Goal: Download file/media

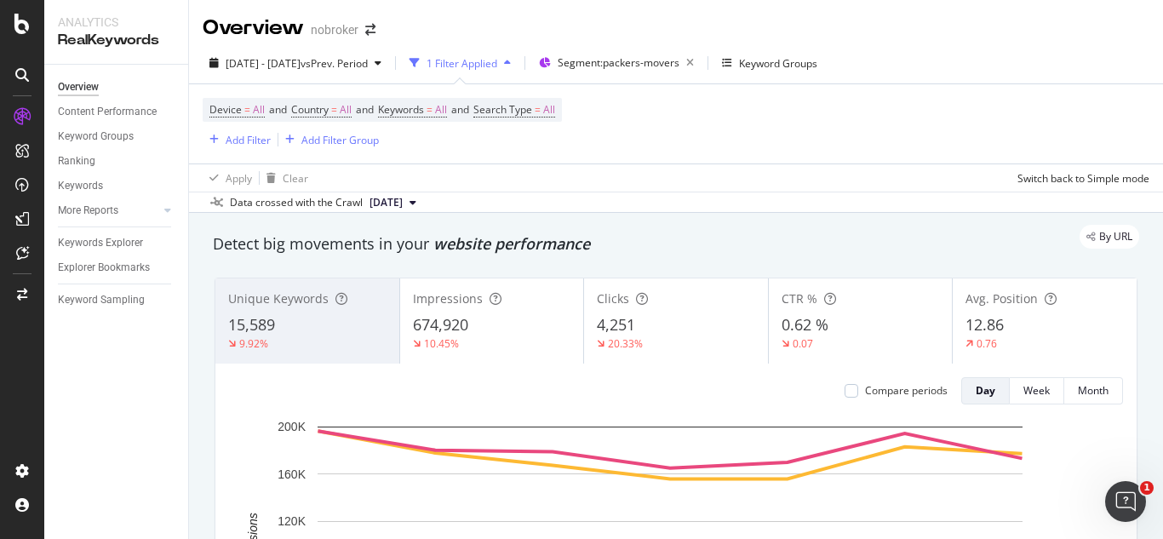
click at [609, 130] on div "Device = All and Country = All and Keywords = All and Search Type = All Add Fil…" at bounding box center [676, 123] width 947 height 79
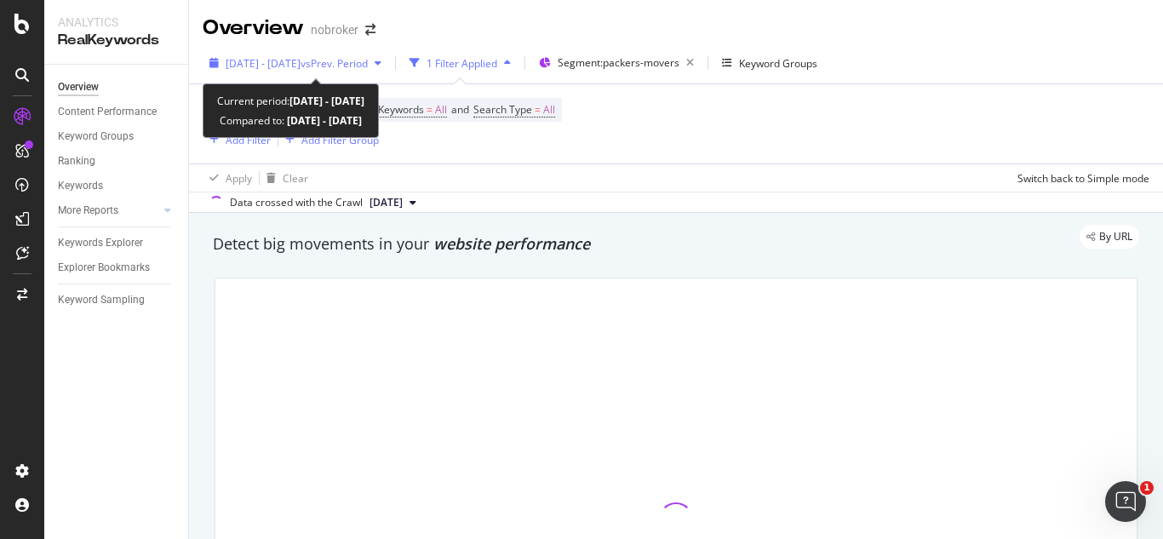
click at [375, 50] on div "[DATE] - [DATE] vs Prev. Period" at bounding box center [296, 63] width 186 height 26
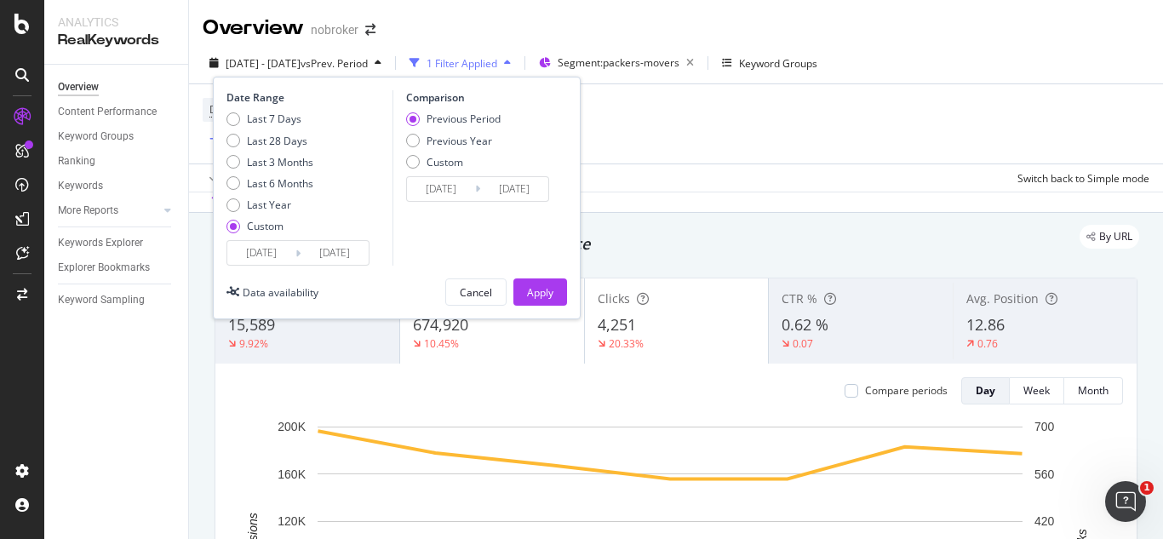
click at [360, 244] on input "[DATE]" at bounding box center [335, 253] width 68 height 24
click at [358, 244] on input "[DATE]" at bounding box center [335, 253] width 68 height 24
click at [326, 254] on input "[DATE]" at bounding box center [335, 253] width 68 height 24
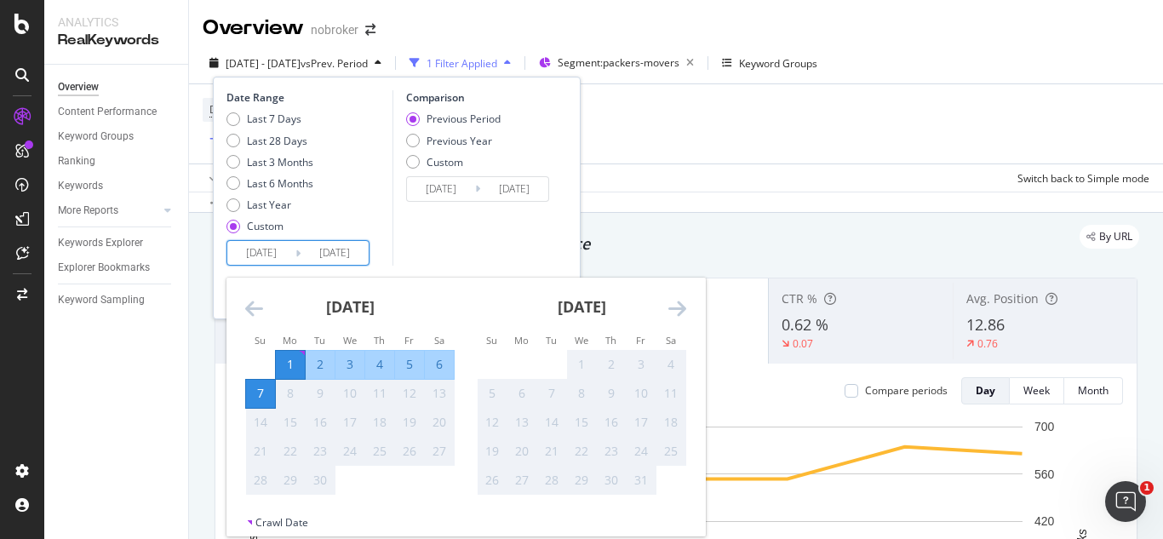
click at [326, 254] on input "[DATE]" at bounding box center [335, 253] width 68 height 24
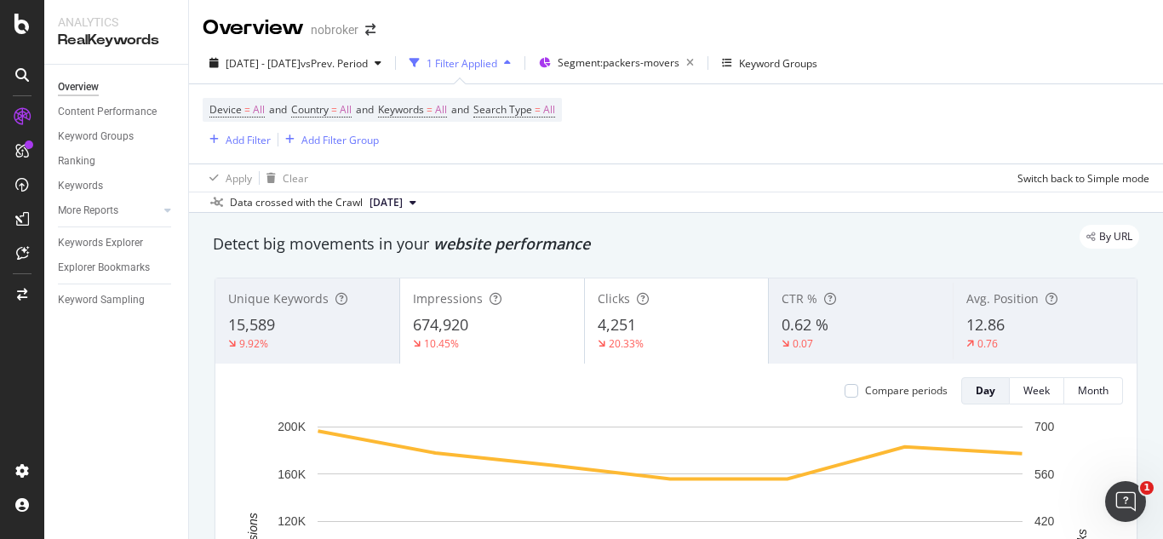
click at [638, 106] on div "Device = All and Country = All and Keywords = All and Search Type = All Add Fil…" at bounding box center [676, 123] width 947 height 79
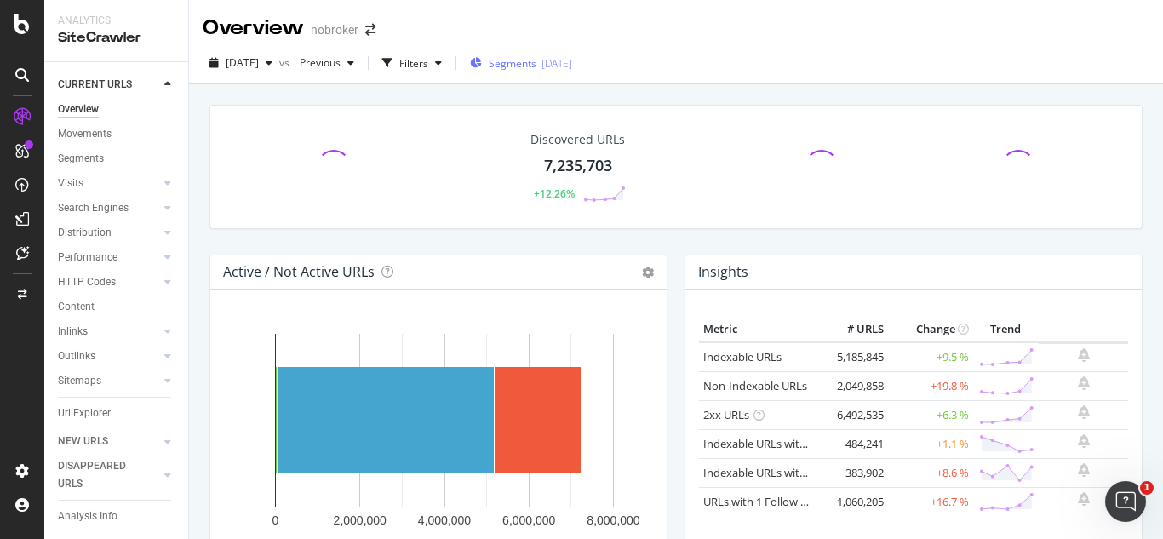
click at [572, 73] on div "Segments 2025-09-03" at bounding box center [521, 63] width 102 height 26
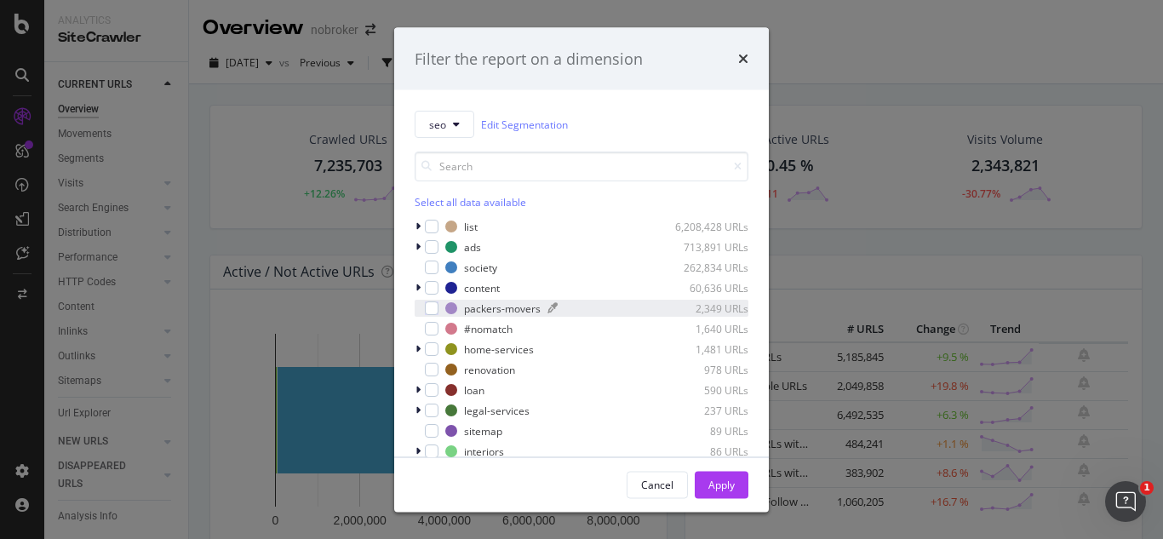
click at [478, 307] on div "packers-movers" at bounding box center [502, 308] width 77 height 14
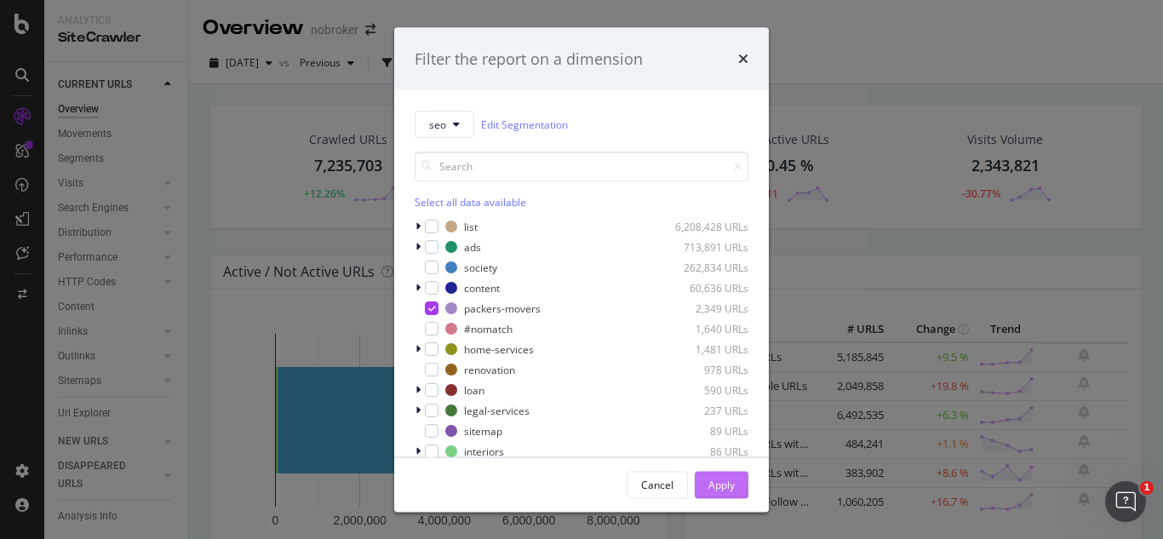
click at [709, 485] on div "Apply" at bounding box center [722, 484] width 26 height 14
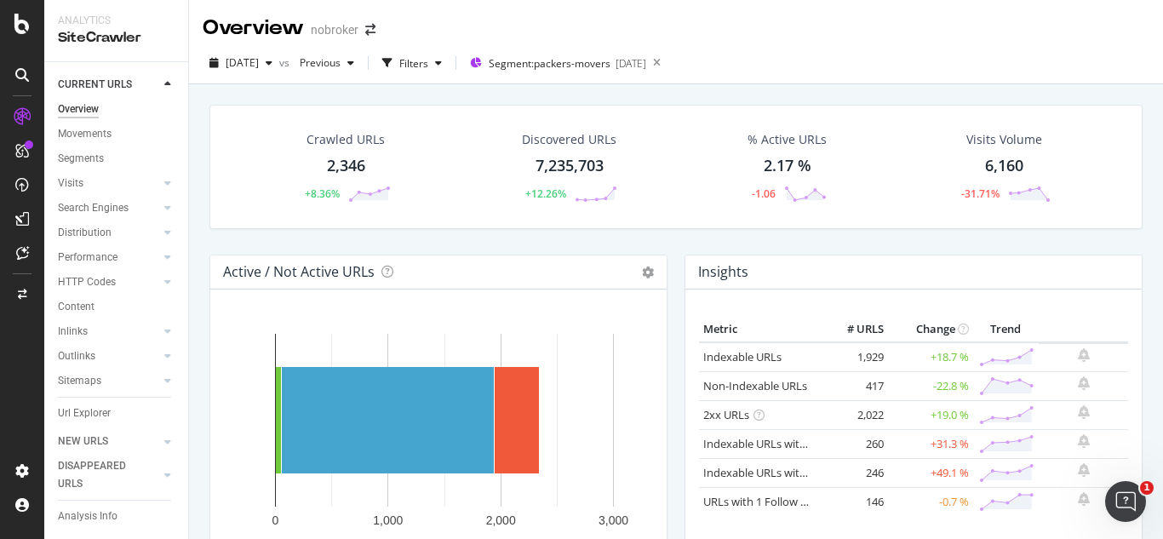
click at [357, 156] on div "2,346" at bounding box center [346, 166] width 38 height 22
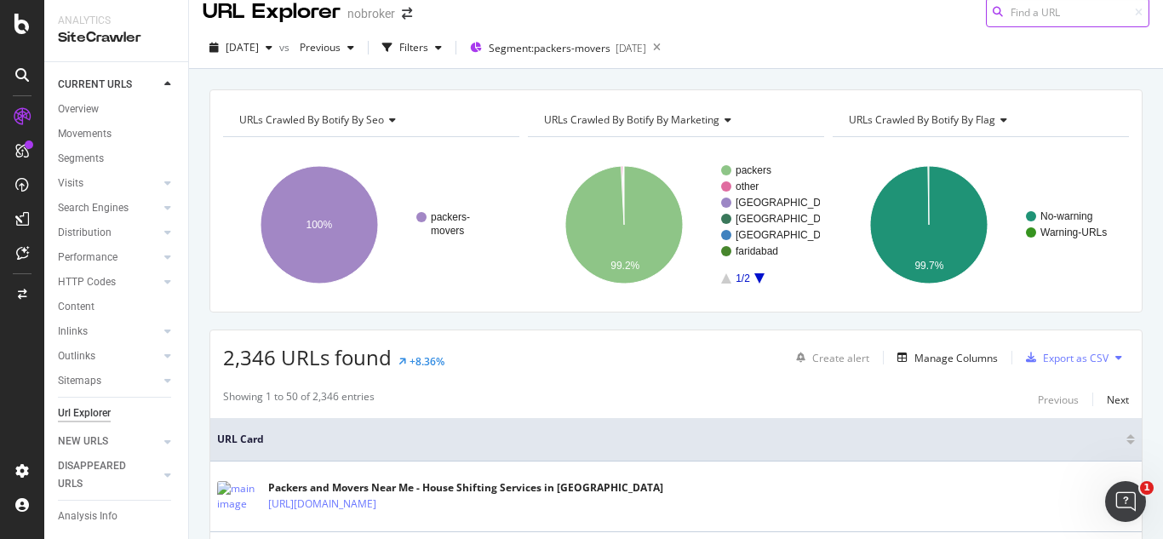
scroll to position [15, 0]
click at [1044, 346] on div "Export as CSV" at bounding box center [1063, 359] width 89 height 26
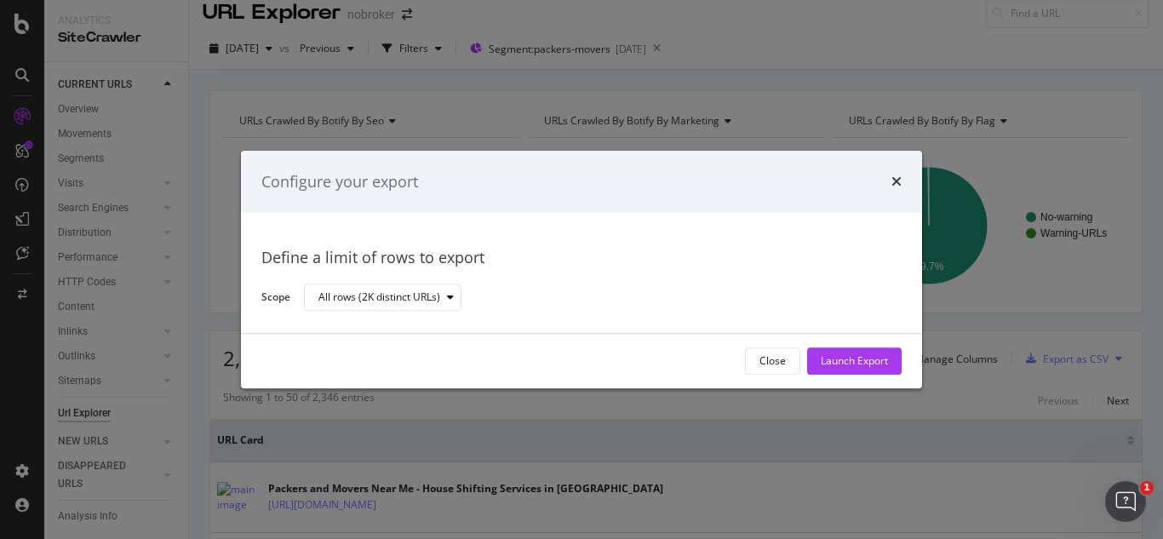
click at [904, 187] on div "Configure your export" at bounding box center [581, 182] width 681 height 63
click at [898, 185] on icon "times" at bounding box center [897, 182] width 10 height 14
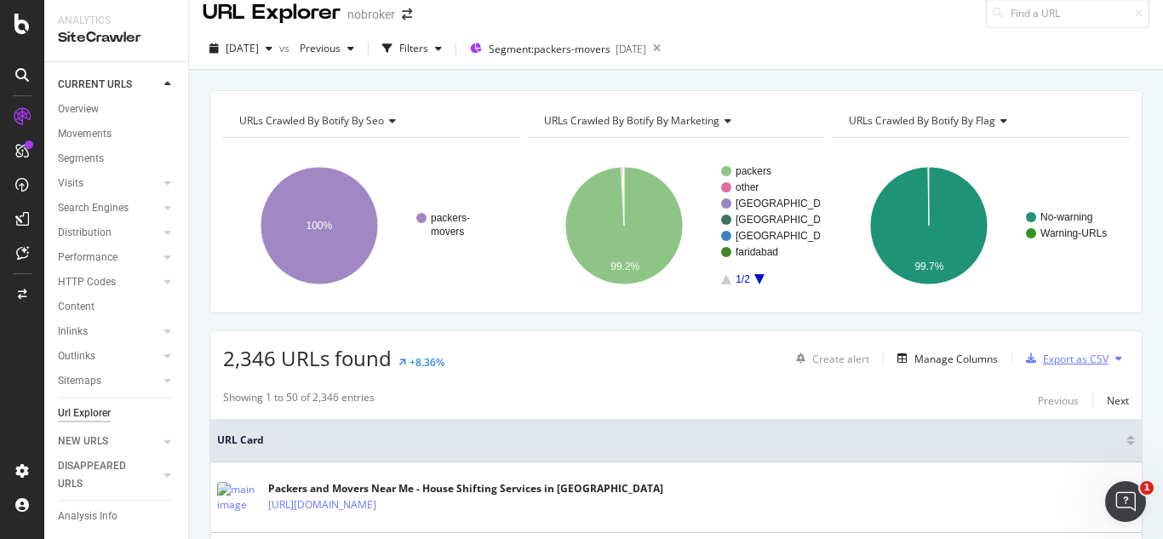
click at [1064, 365] on div "Export as CSV" at bounding box center [1076, 359] width 66 height 14
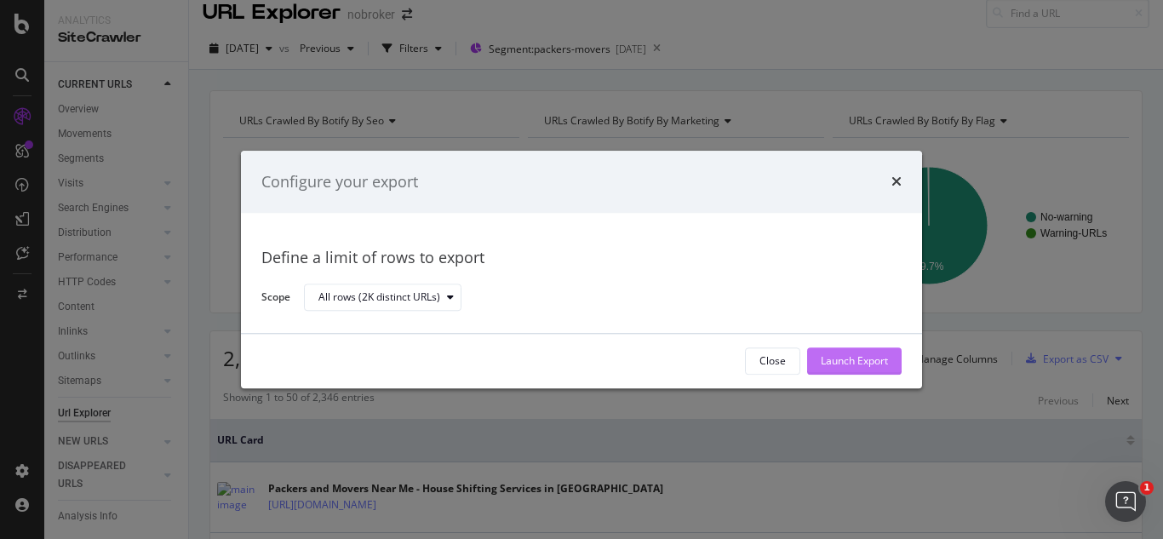
click at [823, 349] on div "Launch Export" at bounding box center [854, 361] width 67 height 26
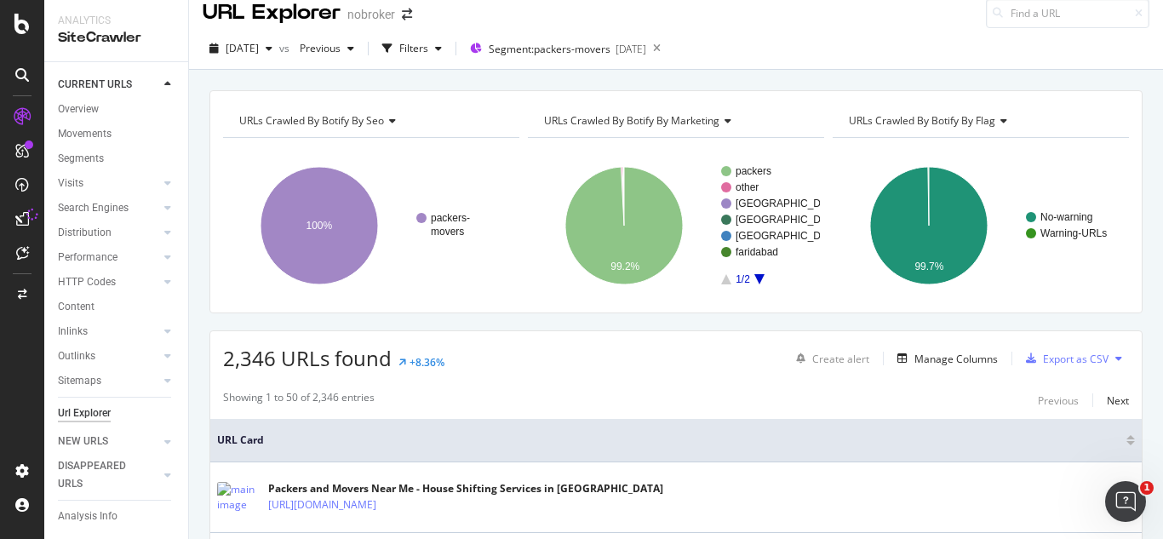
click at [1109, 365] on button at bounding box center [1119, 358] width 20 height 27
click at [1059, 353] on div "Export as CSV" at bounding box center [1076, 359] width 66 height 14
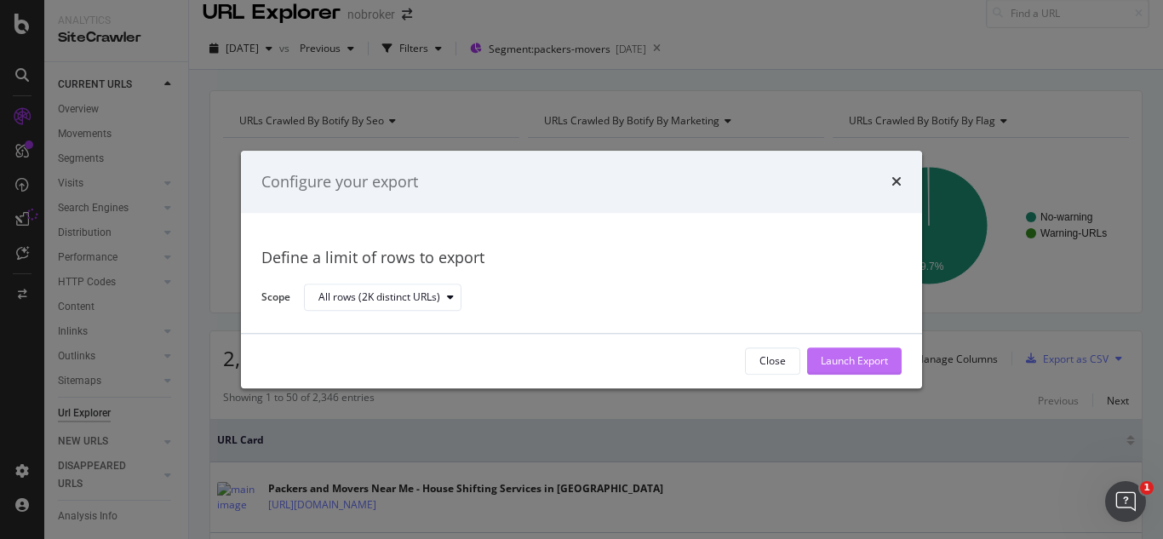
click at [875, 368] on div "Launch Export" at bounding box center [854, 361] width 67 height 14
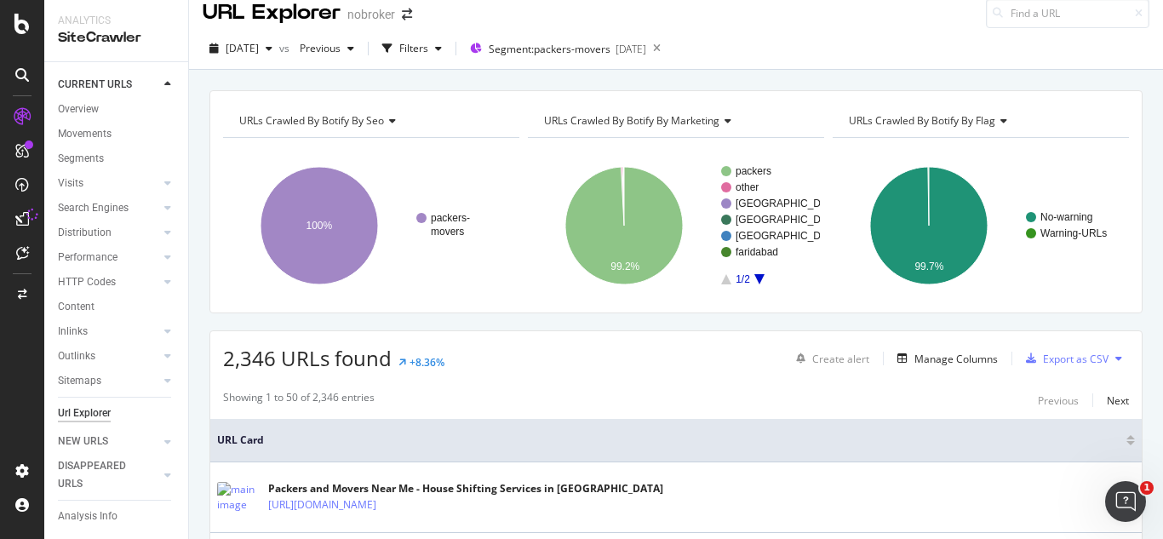
click at [875, 368] on div "Create alert Manage Columns Export as CSV" at bounding box center [959, 358] width 340 height 29
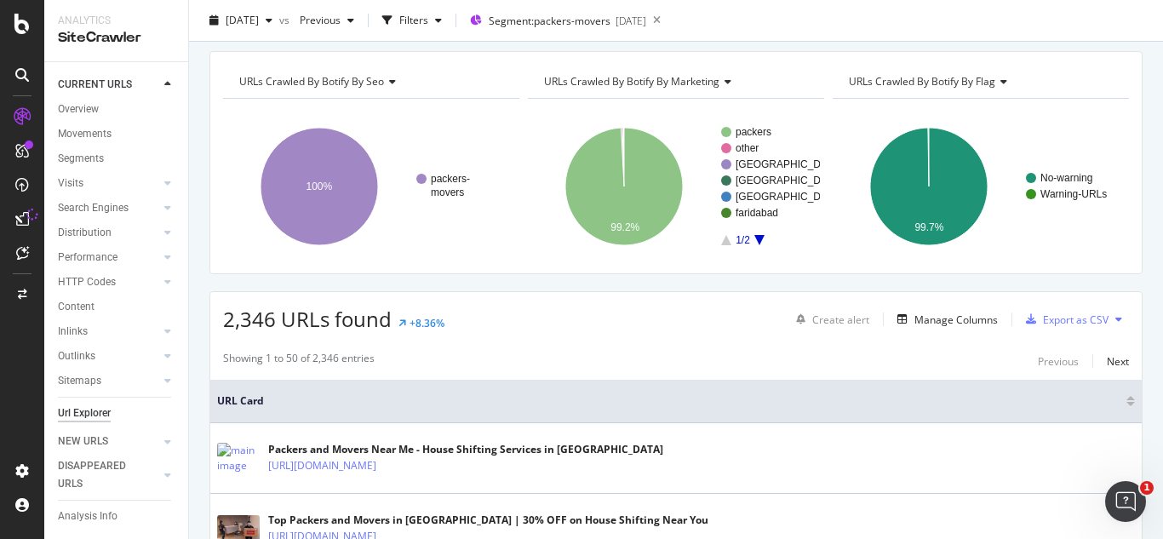
scroll to position [0, 0]
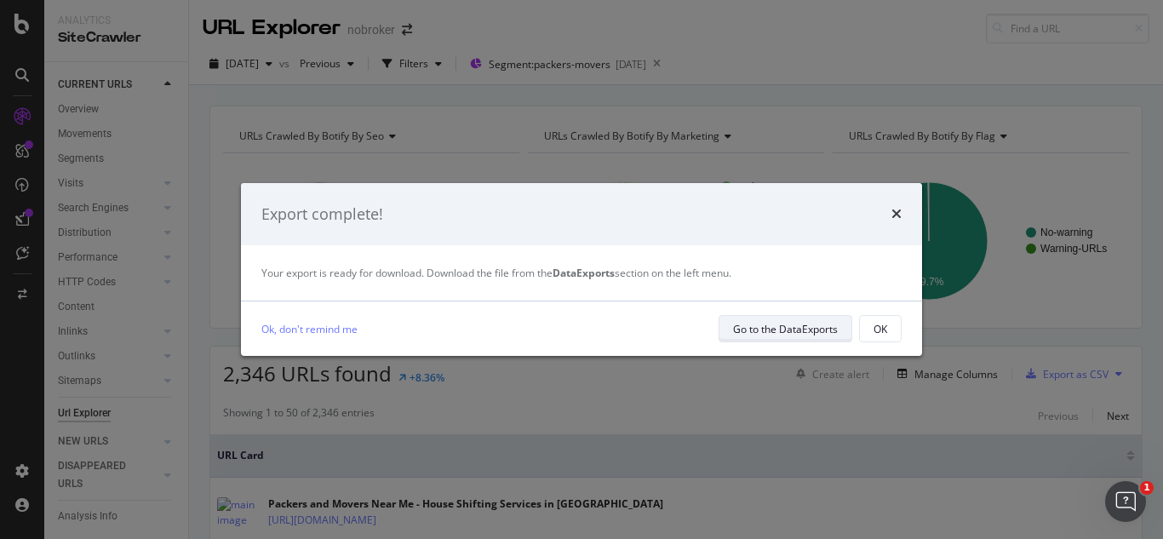
click at [814, 318] on div "Go to the DataExports" at bounding box center [785, 329] width 105 height 24
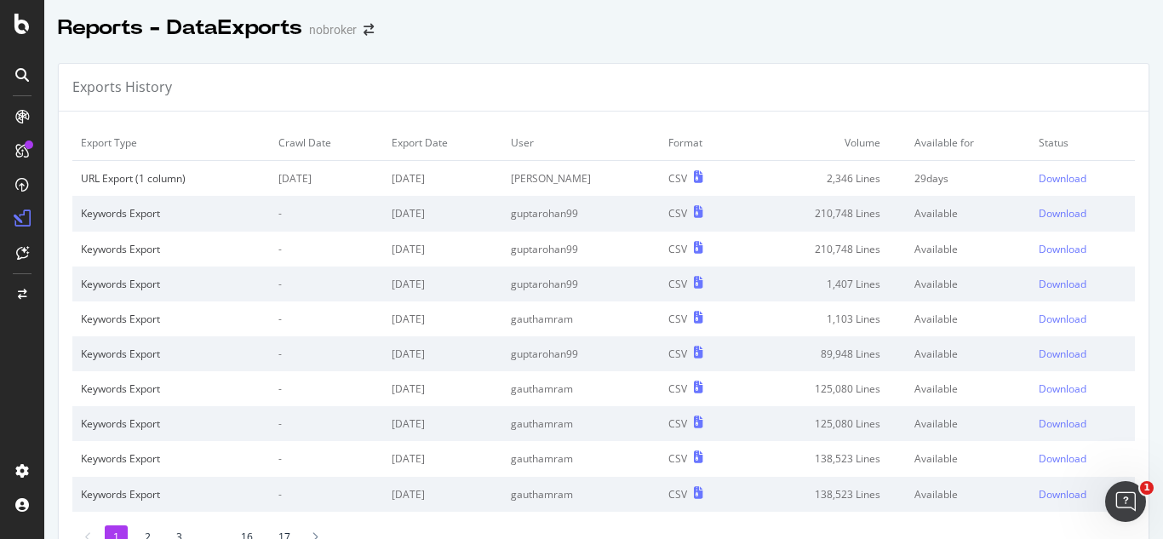
click at [682, 181] on div "CSV" at bounding box center [678, 178] width 19 height 14
click at [1039, 177] on div "Download" at bounding box center [1063, 178] width 48 height 14
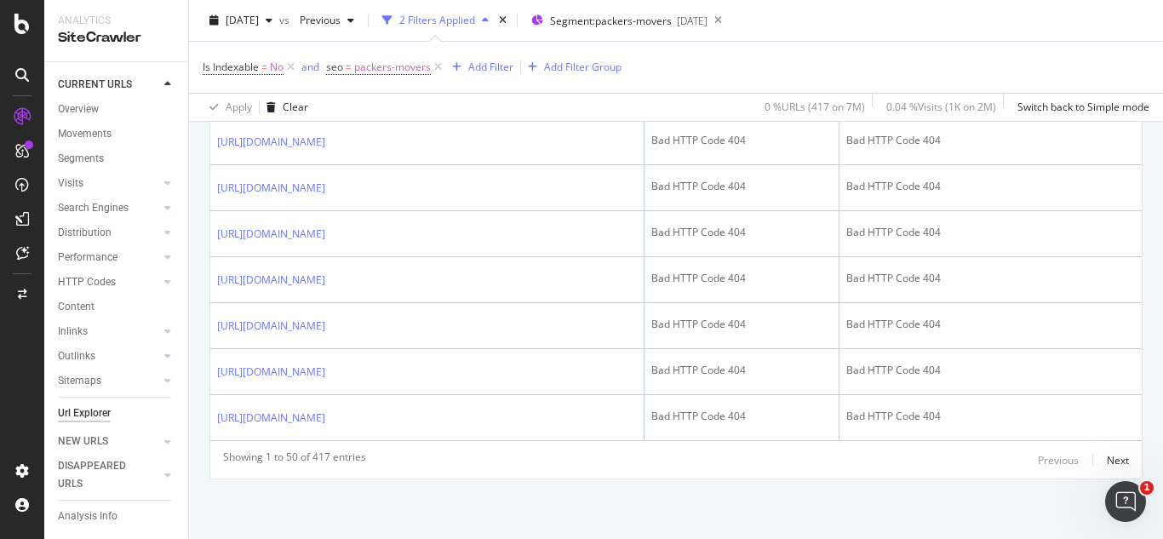
scroll to position [2981, 0]
click at [1110, 463] on div "Next" at bounding box center [1118, 460] width 22 height 14
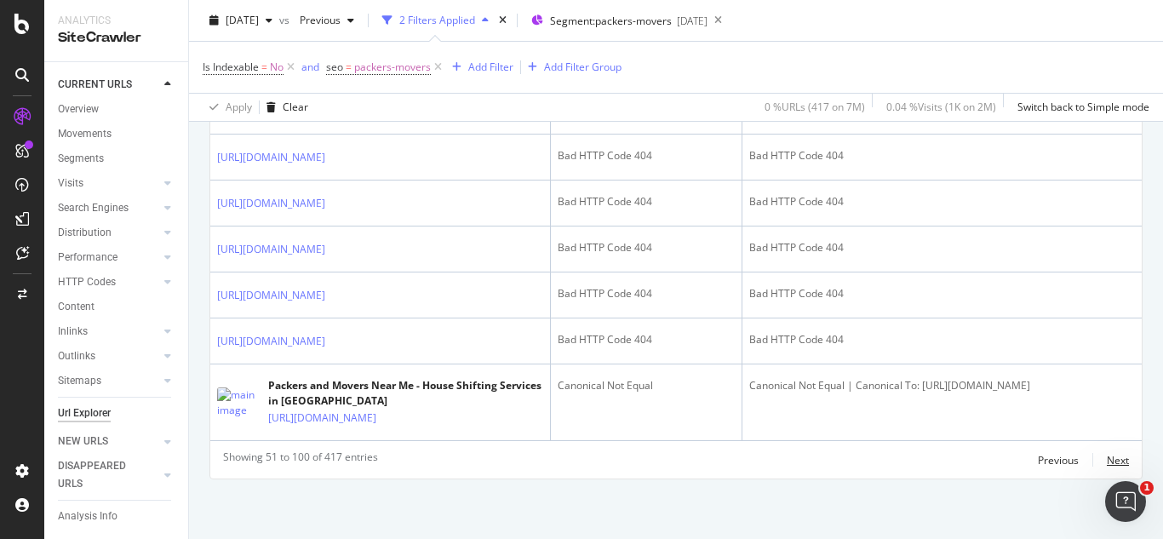
scroll to position [3485, 0]
click at [1108, 454] on div "Next" at bounding box center [1118, 460] width 22 height 14
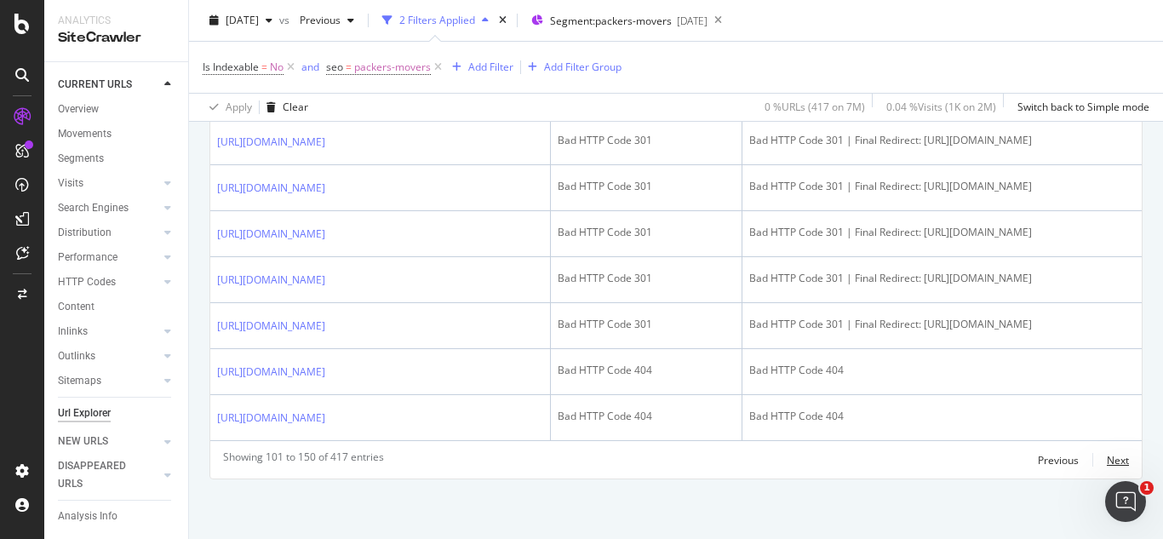
scroll to position [3270, 0]
click at [1107, 467] on div "Next" at bounding box center [1118, 460] width 22 height 14
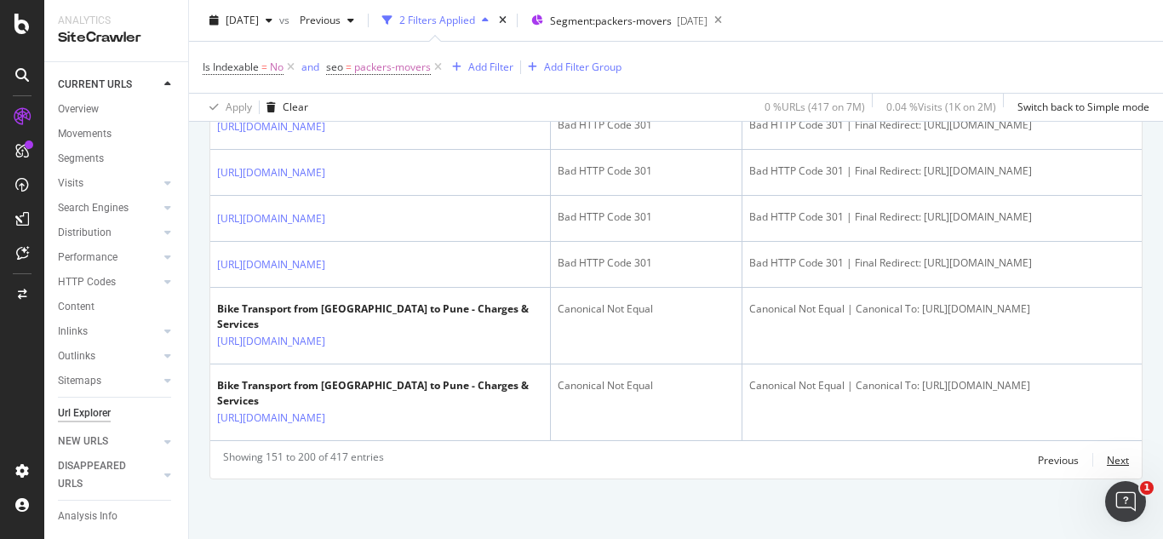
scroll to position [3330, 0]
click at [1108, 466] on div "Next" at bounding box center [1118, 460] width 22 height 14
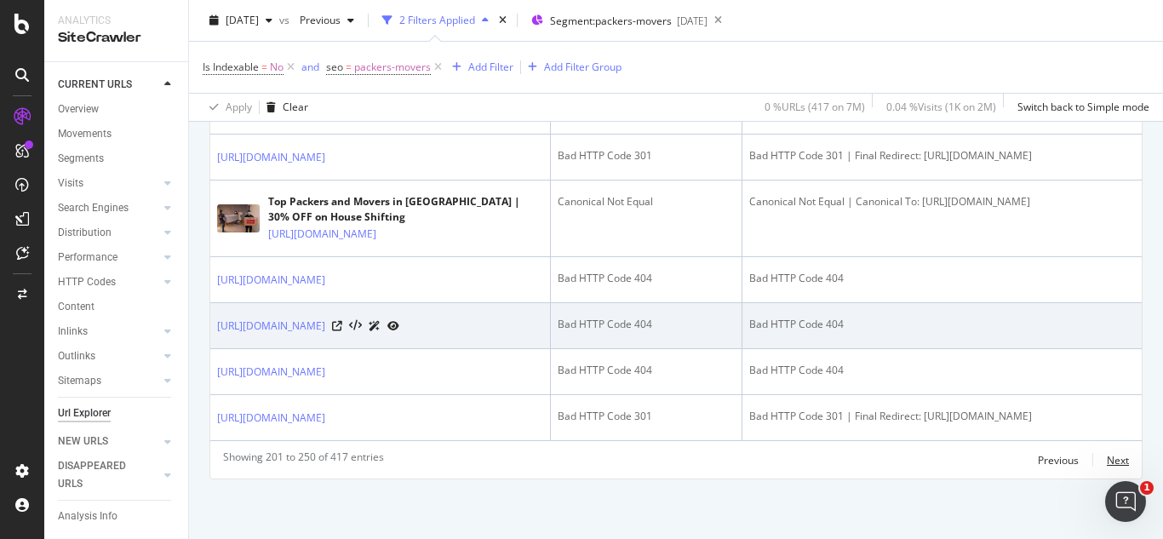
scroll to position [3320, 0]
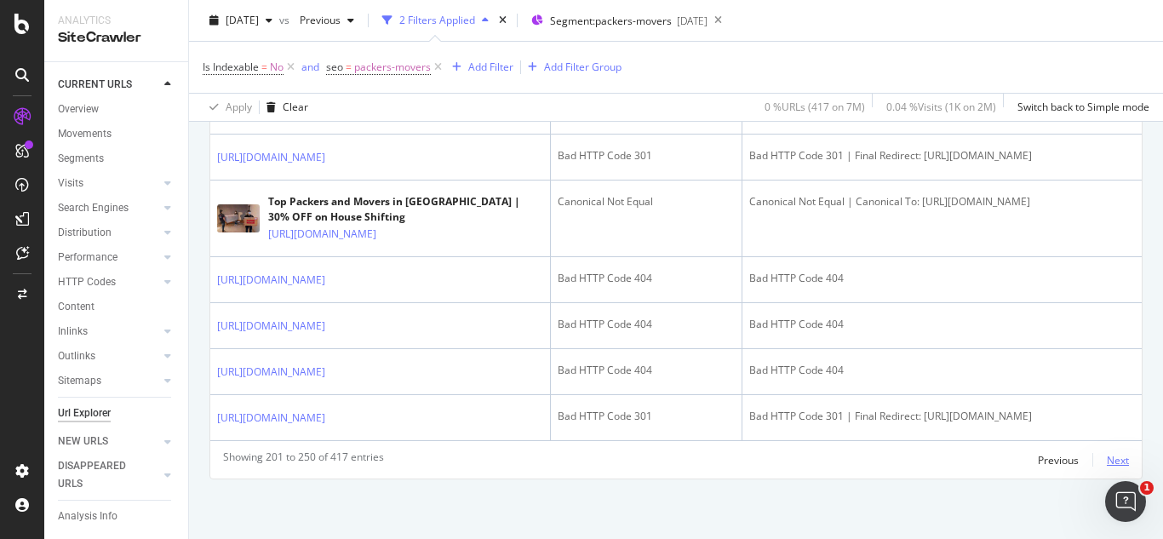
click at [1107, 460] on div "Next" at bounding box center [1118, 460] width 22 height 14
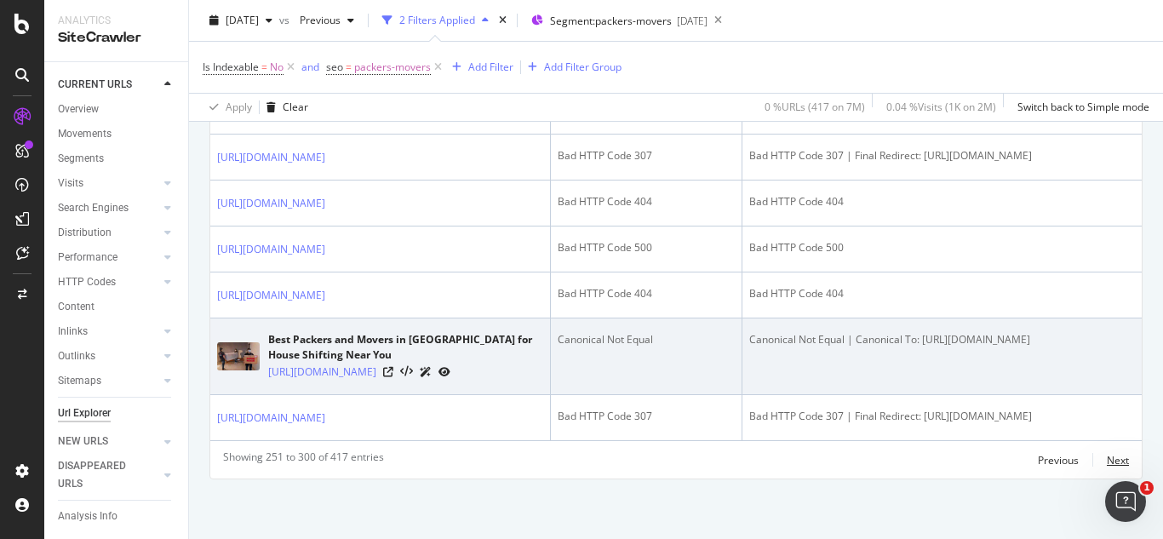
scroll to position [3454, 0]
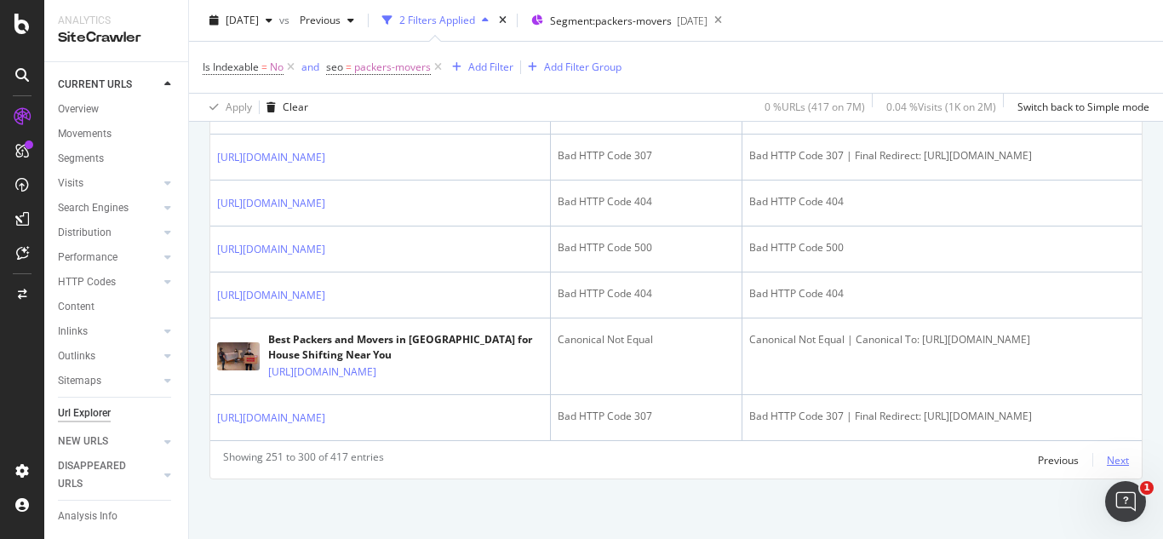
click at [1107, 462] on div "Next" at bounding box center [1118, 460] width 22 height 14
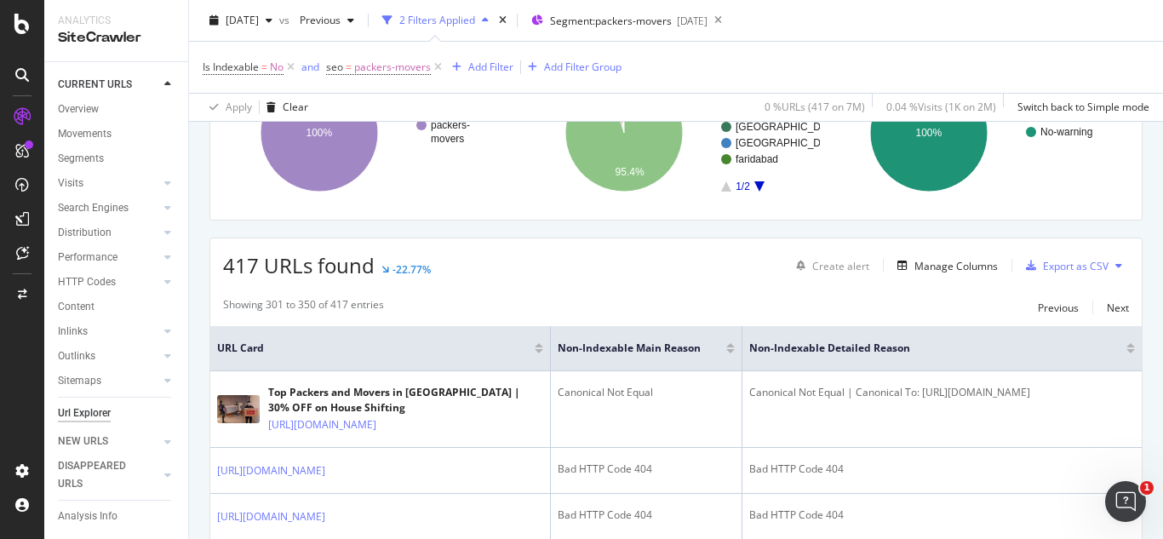
scroll to position [0, 0]
